Goal: Task Accomplishment & Management: Manage account settings

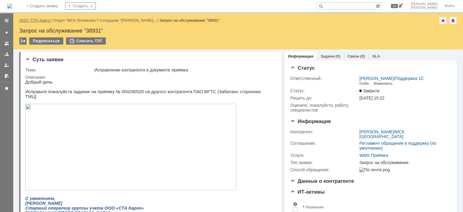
click at [43, 18] on link "ООО "СТА Карго"" at bounding box center [35, 20] width 32 height 5
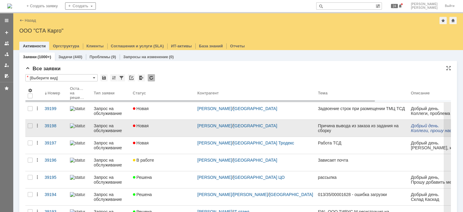
click at [162, 128] on div "Новая" at bounding box center [163, 125] width 60 height 5
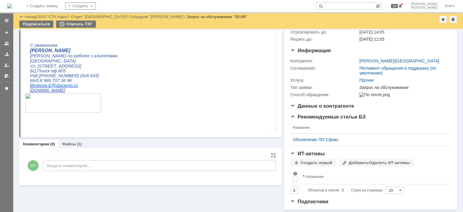
scroll to position [54, 0]
click at [68, 135] on div "Суть заявки Редактировать Тема: Причина вывода из заказа из задания на сборку О…" at bounding box center [150, 94] width 263 height 231
click at [70, 142] on link "Файлы" at bounding box center [69, 144] width 14 height 5
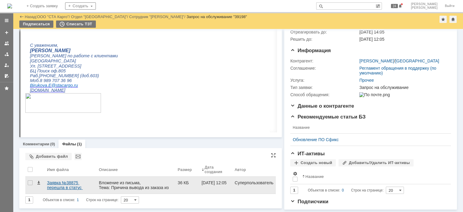
click at [66, 181] on div "Заявка №38875 перешла в статус «Закрыта».eml" at bounding box center [70, 185] width 47 height 10
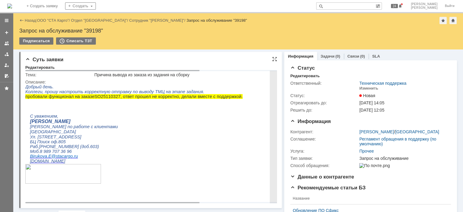
click at [101, 99] on span "25110327, ответ прошел не корректно, делали вместе с поддержкой." at bounding box center [172, 96] width 142 height 5
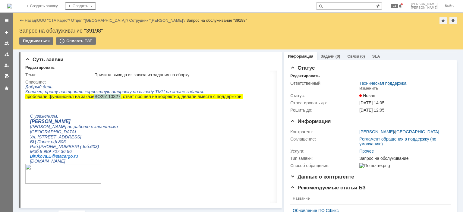
copy p "SO 25110327"
click at [361, 87] on div "Изменить" at bounding box center [368, 88] width 19 height 5
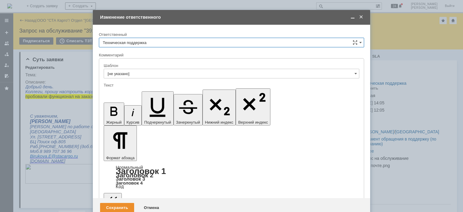
click at [179, 41] on input "Техническая поддержка" at bounding box center [231, 43] width 265 height 10
click at [141, 73] on span "[PERSON_NAME]" at bounding box center [231, 73] width 257 height 5
type input "[PERSON_NAME]"
click at [110, 203] on div "Сохранить" at bounding box center [117, 208] width 34 height 10
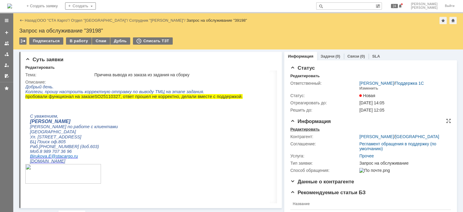
click at [308, 128] on div "Редактировать" at bounding box center [304, 129] width 29 height 5
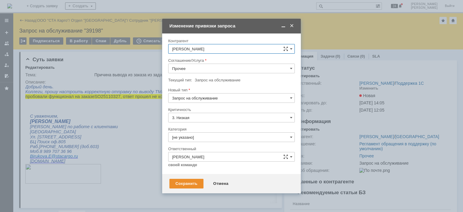
click at [202, 97] on input "Запрос на обслуживание" at bounding box center [231, 98] width 127 height 10
click at [207, 70] on input "Прочее" at bounding box center [231, 69] width 127 height 10
type input "Запрос на обслуживание"
click at [289, 25] on span at bounding box center [292, 25] width 6 height 5
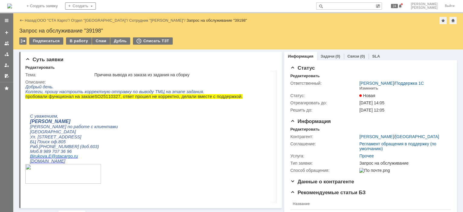
click at [74, 46] on div "Подписаться В работу Спам Дубль Списать ТЗТ" at bounding box center [238, 43] width 438 height 13
click at [74, 42] on div "В работу" at bounding box center [79, 40] width 26 height 7
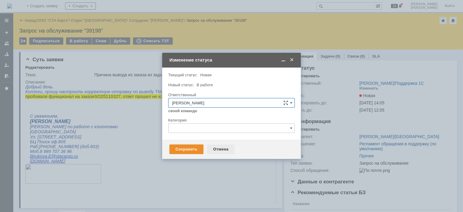
click at [218, 147] on div "Отмена" at bounding box center [220, 149] width 27 height 10
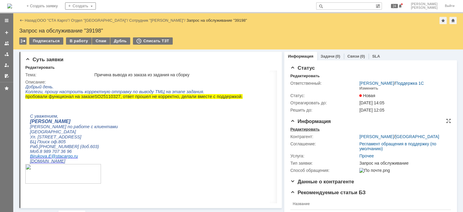
click at [310, 128] on div "Редактировать" at bounding box center [304, 129] width 29 height 5
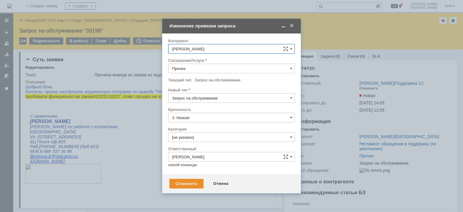
click at [213, 70] on input "Прочее" at bounding box center [231, 69] width 127 height 10
click at [208, 105] on div "WMS Обмены" at bounding box center [232, 104] width 126 height 10
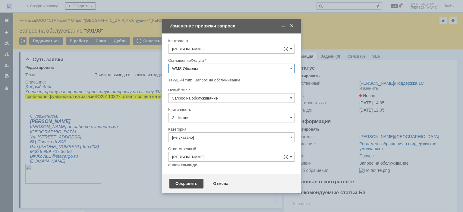
type input "WMS Обмены"
click at [186, 186] on div "Сохранить" at bounding box center [186, 184] width 34 height 10
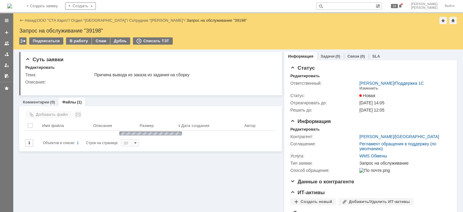
scroll to position [0, 0]
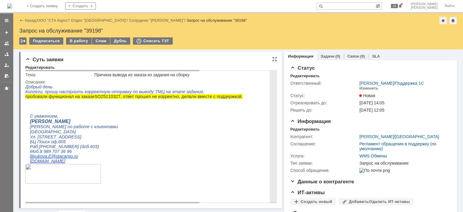
click at [101, 98] on span "25110327, ответ прошел не корректно, делали вместе с поддержкой." at bounding box center [172, 96] width 142 height 5
copy p "SO 25110327"
click at [186, 107] on p at bounding box center [205, 106] width 361 height 5
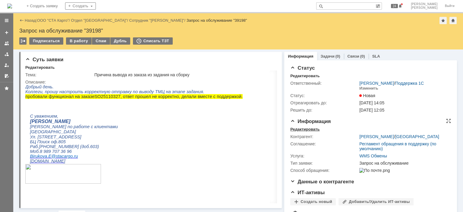
click at [302, 129] on div "Редактировать" at bounding box center [304, 129] width 29 height 5
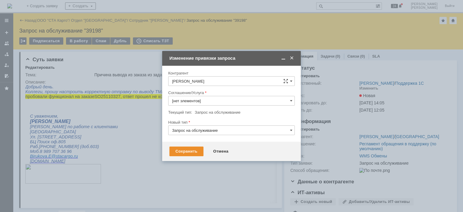
type input "WMS Обмены"
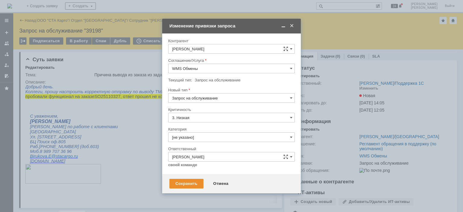
click at [194, 100] on input "Запрос на обслуживание" at bounding box center [231, 98] width 127 height 10
click at [186, 127] on span "Инцидент" at bounding box center [231, 129] width 119 height 5
type input "Инцидент"
click at [182, 183] on div "Сохранить" at bounding box center [186, 184] width 34 height 10
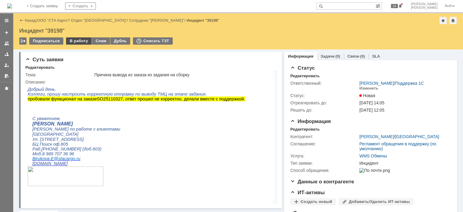
click at [78, 42] on div "В работу" at bounding box center [79, 40] width 26 height 7
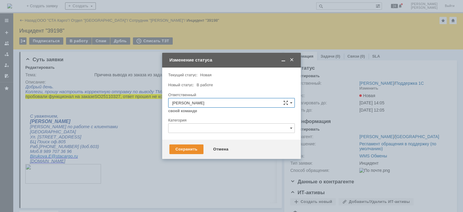
click at [188, 155] on div "Сохранить Отмена" at bounding box center [231, 149] width 139 height 19
click at [187, 151] on div "Сохранить" at bounding box center [186, 149] width 34 height 10
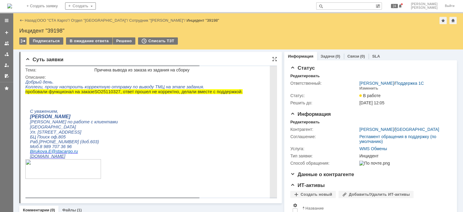
click at [99, 89] on span "Коллеги, прошу настроить корректную отправку по выводу ТМЦ на этапе задания." at bounding box center [114, 86] width 179 height 5
click at [101, 94] on span "25110327, ответ прошел не корректно, делали вместе с поддержкой." at bounding box center [172, 91] width 142 height 5
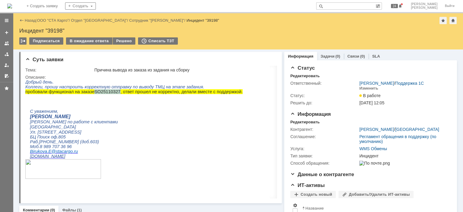
copy p "SO 25110327"
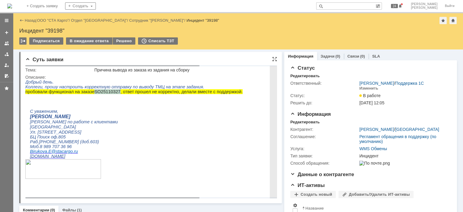
click at [101, 94] on span "25110327, ответ прошел не корректно, делали вместе с поддержкой." at bounding box center [172, 91] width 142 height 5
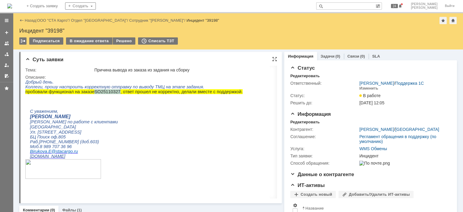
copy p "SO 25110327"
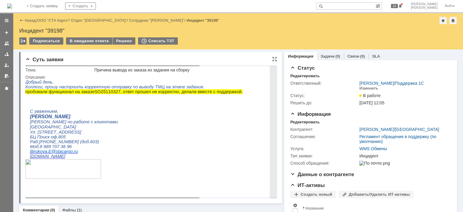
drag, startPoint x: 238, startPoint y: 128, endPoint x: 232, endPoint y: 127, distance: 6.4
click at [238, 128] on p "[GEOGRAPHIC_DATA]" at bounding box center [207, 127] width 354 height 5
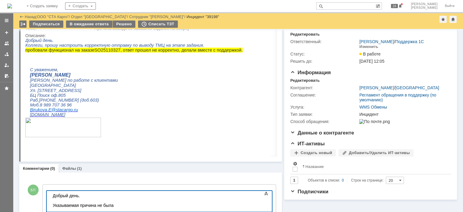
click at [77, 206] on div "​Указываемая причина не была" at bounding box center [96, 205] width 86 height 5
click at [130, 206] on div "Проставляемая причина не была" at bounding box center [96, 205] width 86 height 5
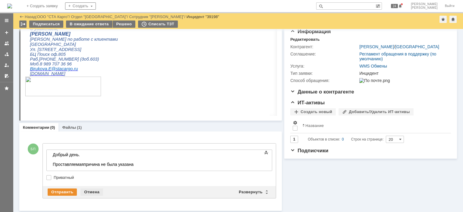
click at [92, 189] on div "Отмена" at bounding box center [91, 191] width 23 height 7
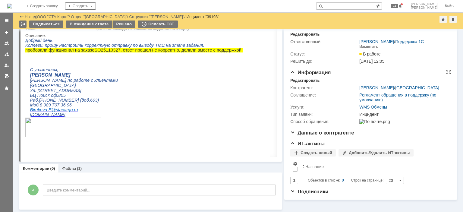
click at [299, 80] on div "Редактировать" at bounding box center [304, 80] width 29 height 5
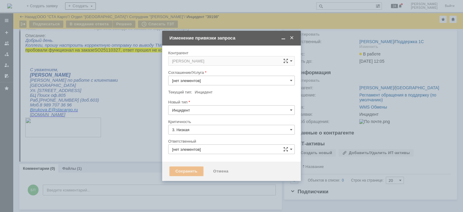
type input "[не указано]"
type input "[PERSON_NAME]"
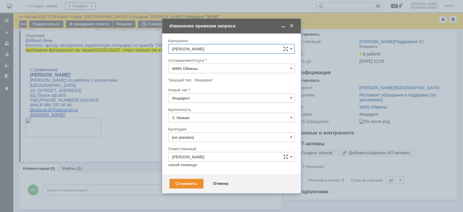
click at [205, 71] on input "WMS Обмены" at bounding box center [231, 69] width 127 height 10
click at [227, 59] on div "Соглашение/Услуга" at bounding box center [230, 60] width 125 height 4
click at [201, 102] on input "Инцидент" at bounding box center [231, 98] width 127 height 10
type input "WMS Обмены"
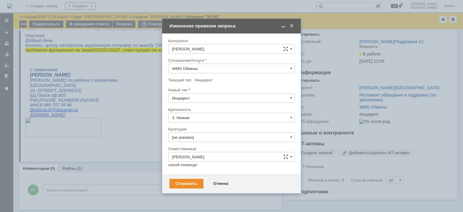
click at [203, 118] on span "Запрос на обслуживание" at bounding box center [231, 119] width 119 height 5
type input "Запрос на обслуживание"
click at [185, 185] on div "Сохранить" at bounding box center [186, 184] width 34 height 10
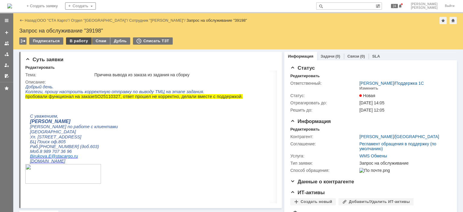
click at [81, 39] on div "В работу" at bounding box center [79, 40] width 26 height 7
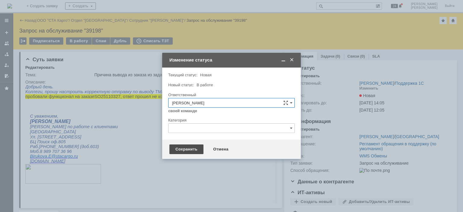
click at [181, 153] on div "Сохранить" at bounding box center [186, 149] width 34 height 10
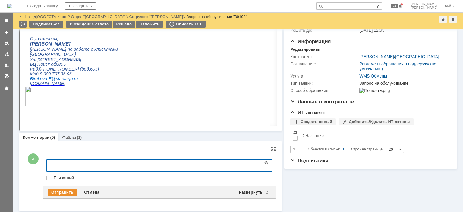
scroll to position [52, 0]
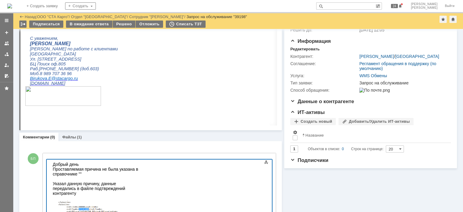
click at [138, 181] on div "Указал данную причину, данные передались в файле подтвреждений контрагенту" at bounding box center [96, 188] width 86 height 14
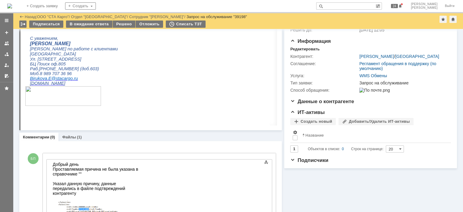
click at [138, 181] on div "Указал данную причину, данные передались в файле подтвреждений контрагенту" at bounding box center [96, 188] width 86 height 14
click at [138, 196] on div at bounding box center [96, 198] width 86 height 5
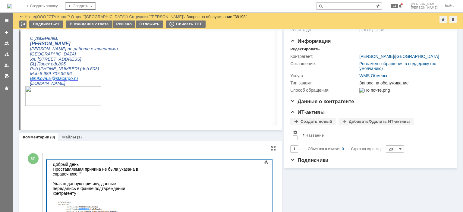
click at [80, 176] on div at bounding box center [96, 178] width 86 height 5
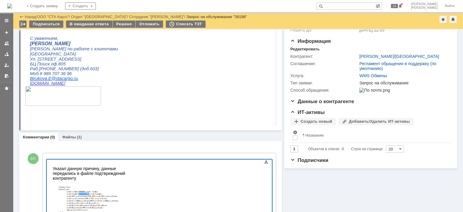
scroll to position [0, 0]
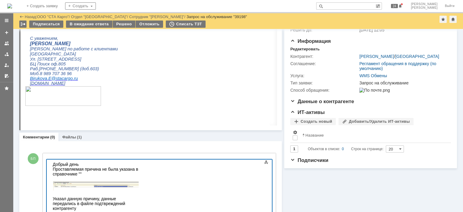
click at [98, 205] on div "Указал данную причину, данные передались в файле подтвреждений контрагенту" at bounding box center [96, 203] width 86 height 14
click at [138, 168] on div "Проставляемая причина не была указана в справочнике """ at bounding box center [96, 172] width 86 height 10
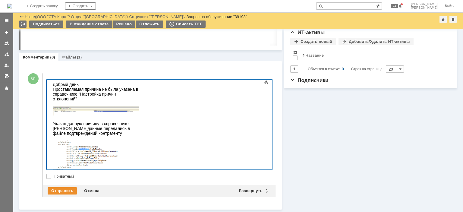
scroll to position [47, 0]
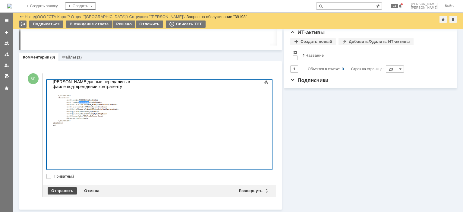
click at [65, 189] on div "Отправить" at bounding box center [62, 190] width 29 height 7
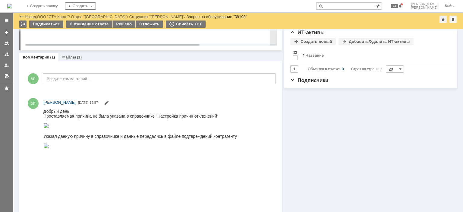
scroll to position [0, 0]
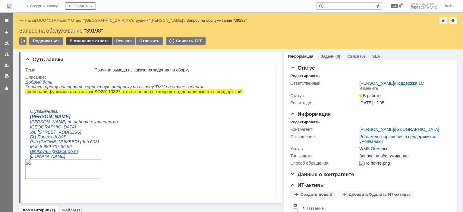
click at [87, 41] on div "В ожидание ответа" at bounding box center [89, 40] width 46 height 7
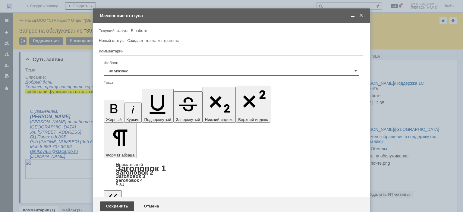
click at [121, 201] on div "Сохранить" at bounding box center [117, 206] width 34 height 10
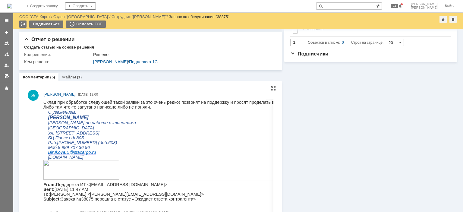
scroll to position [151, 0]
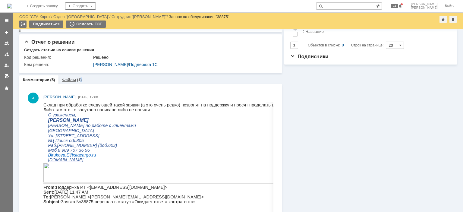
click at [80, 78] on div "(1)" at bounding box center [79, 79] width 5 height 5
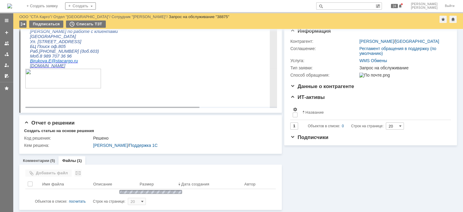
scroll to position [85, 0]
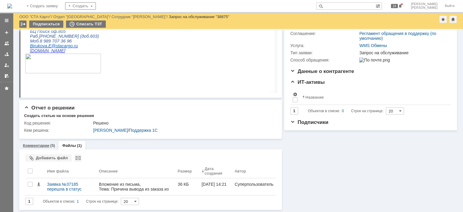
click at [41, 143] on link "Комментарии" at bounding box center [36, 145] width 27 height 5
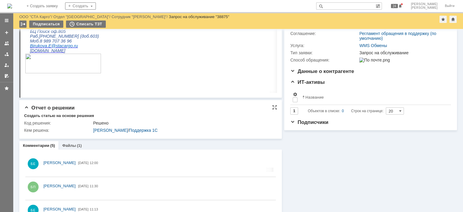
scroll to position [150, 0]
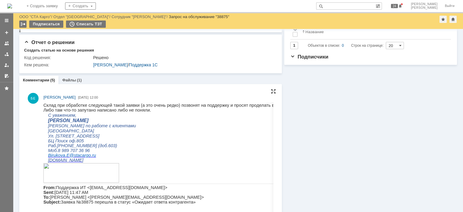
click at [273, 92] on div at bounding box center [273, 91] width 5 height 5
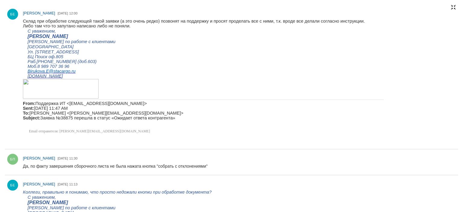
click at [453, 7] on div at bounding box center [453, 7] width 5 height 5
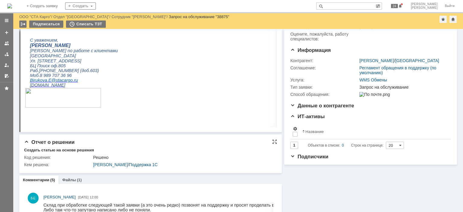
scroll to position [0, 0]
